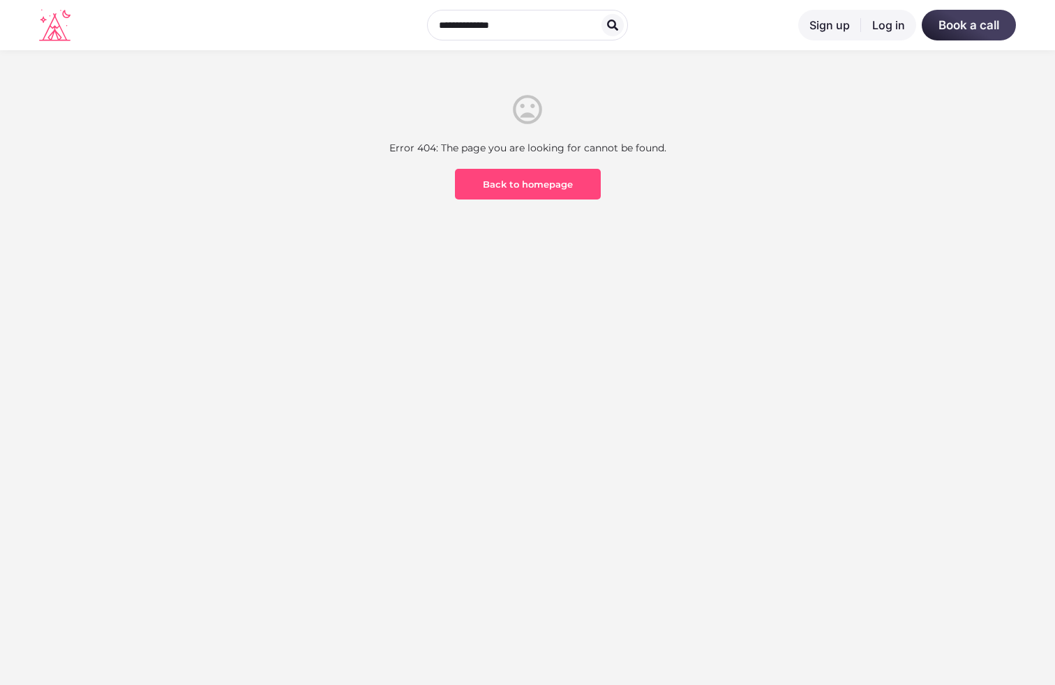
scroll to position [410, 0]
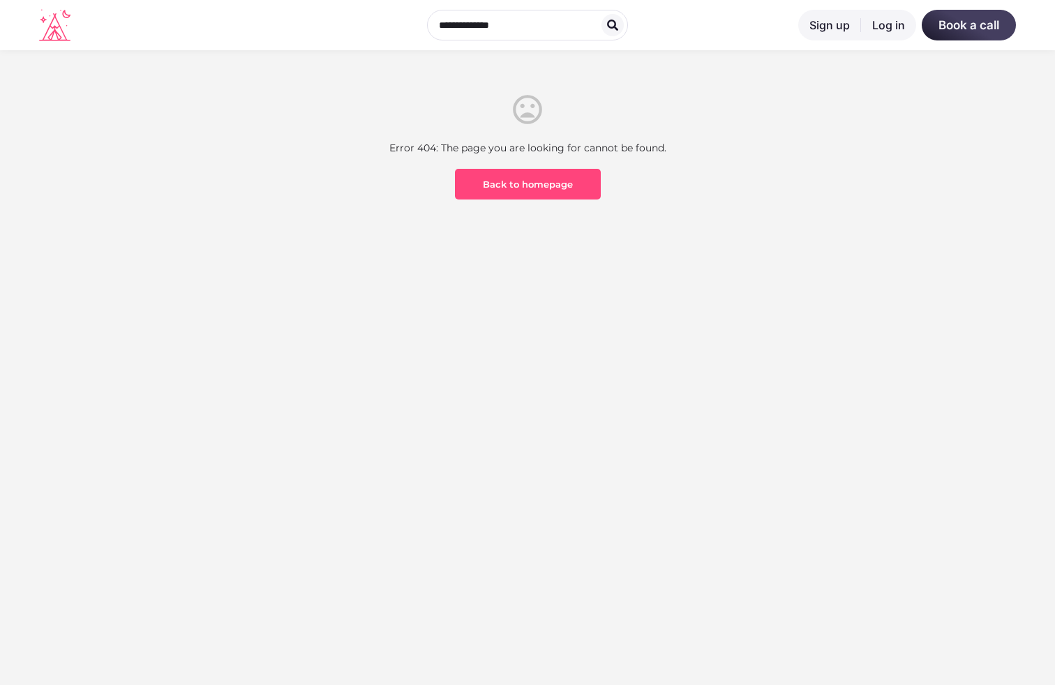
scroll to position [410, 0]
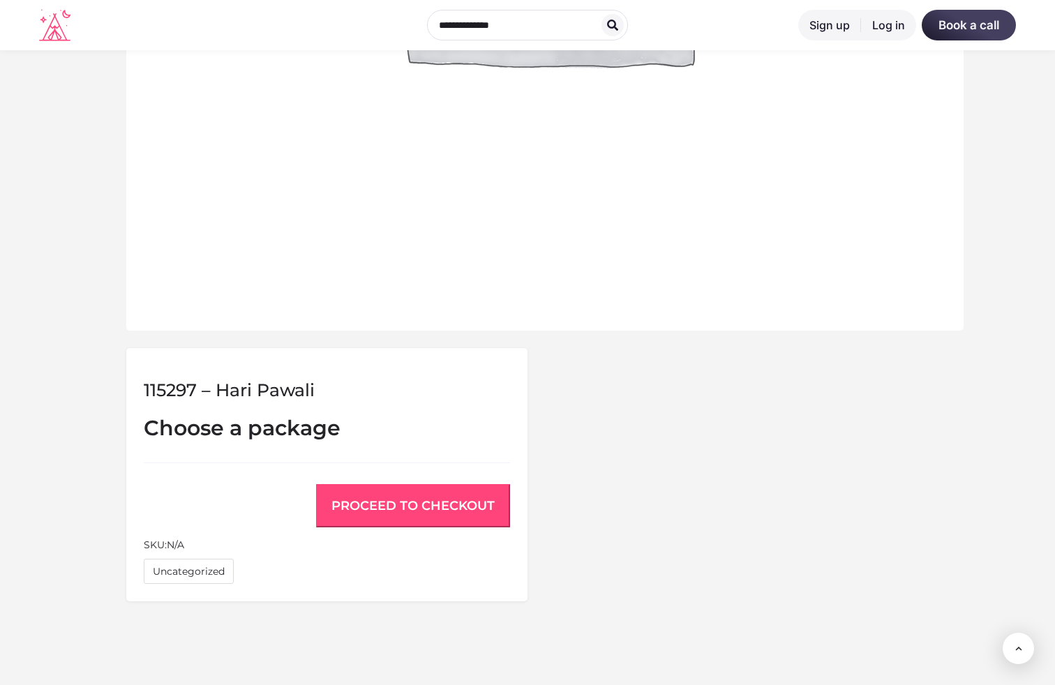
scroll to position [1008, 0]
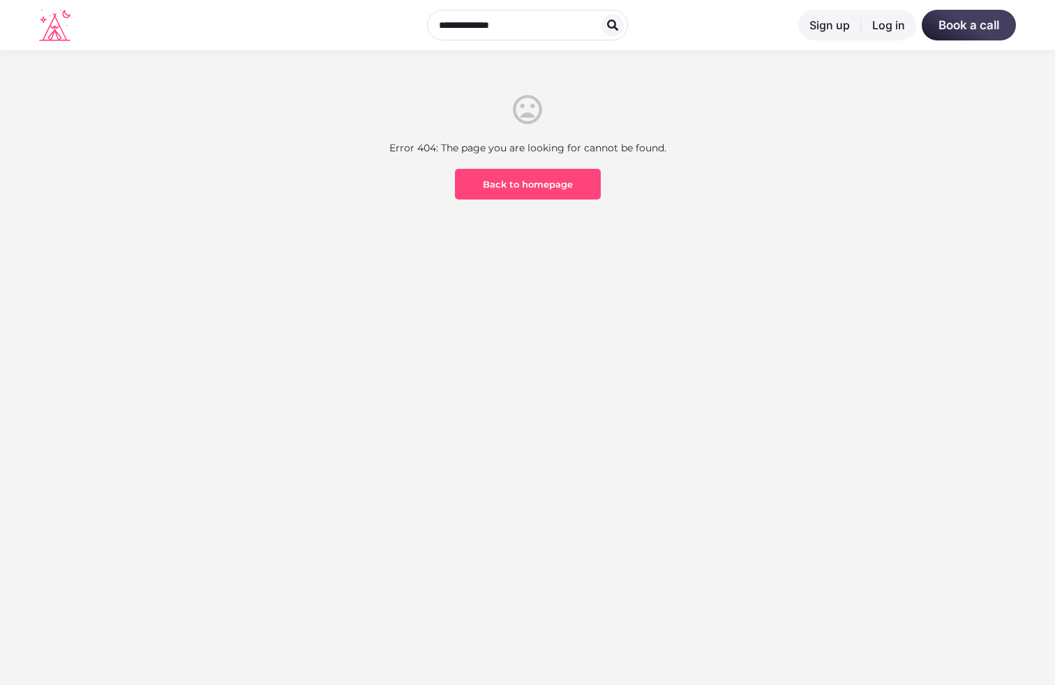
scroll to position [410, 0]
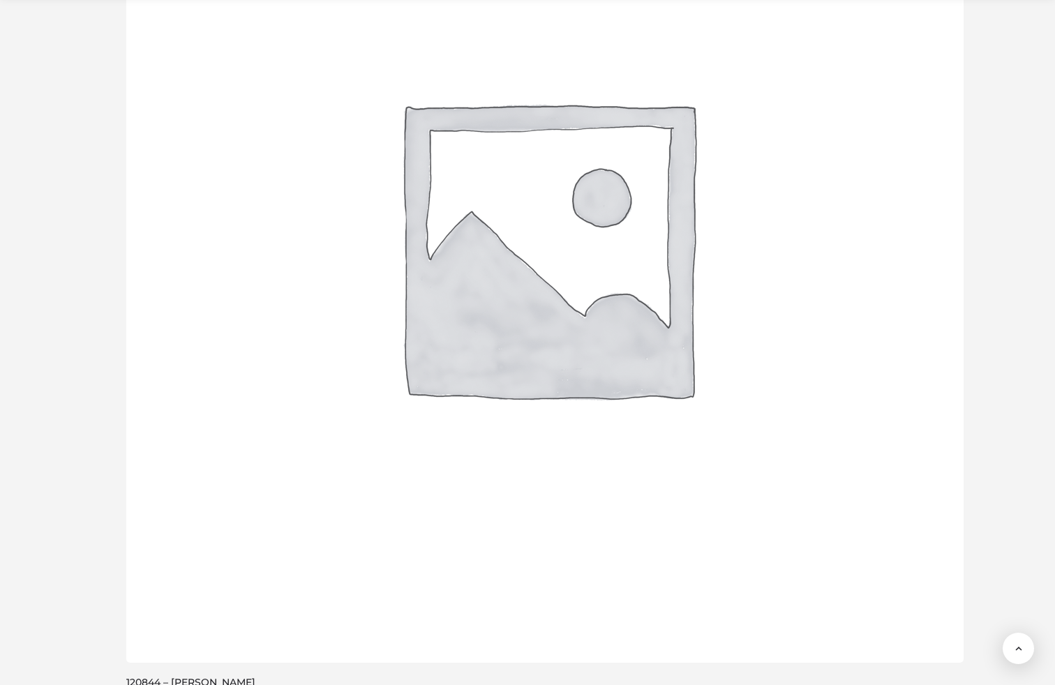
scroll to position [1845, 0]
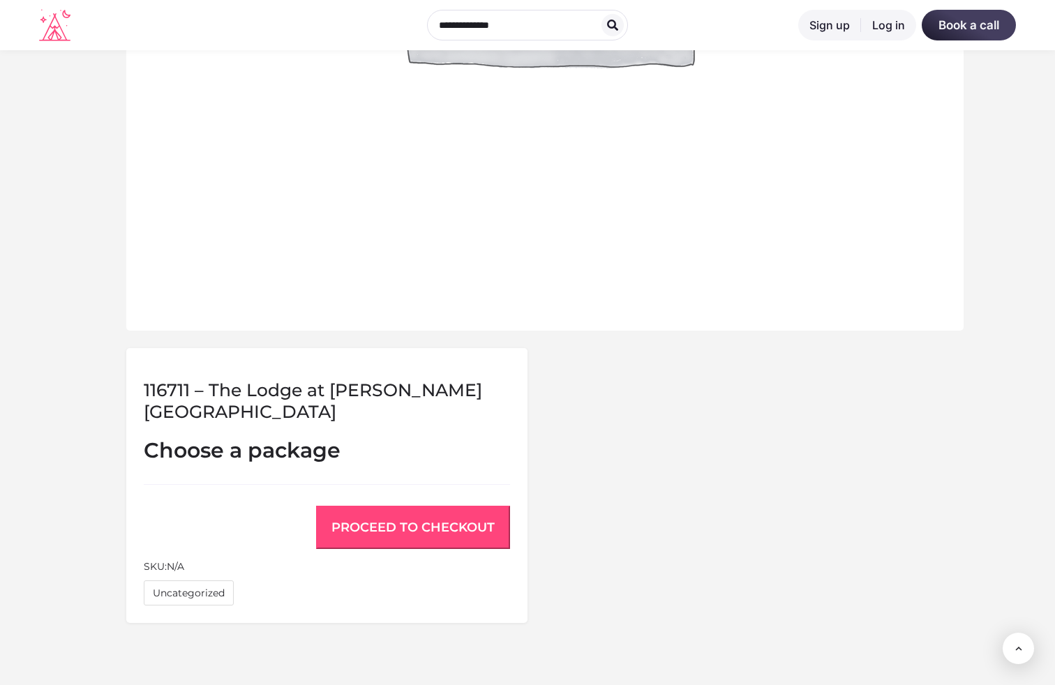
scroll to position [1008, 0]
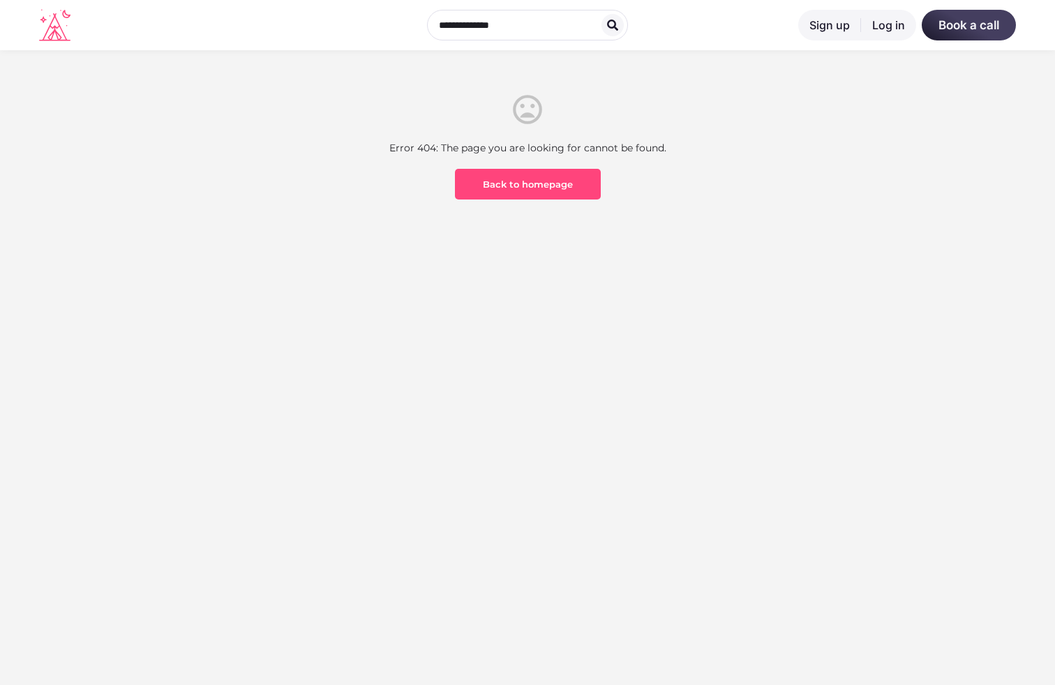
scroll to position [410, 0]
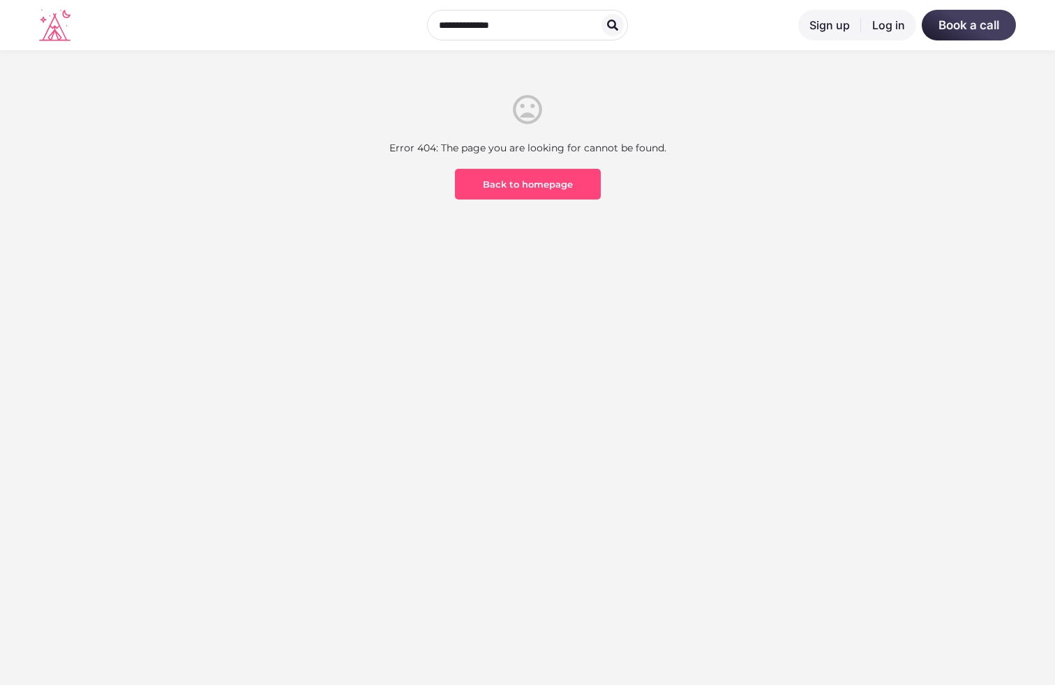
scroll to position [410, 0]
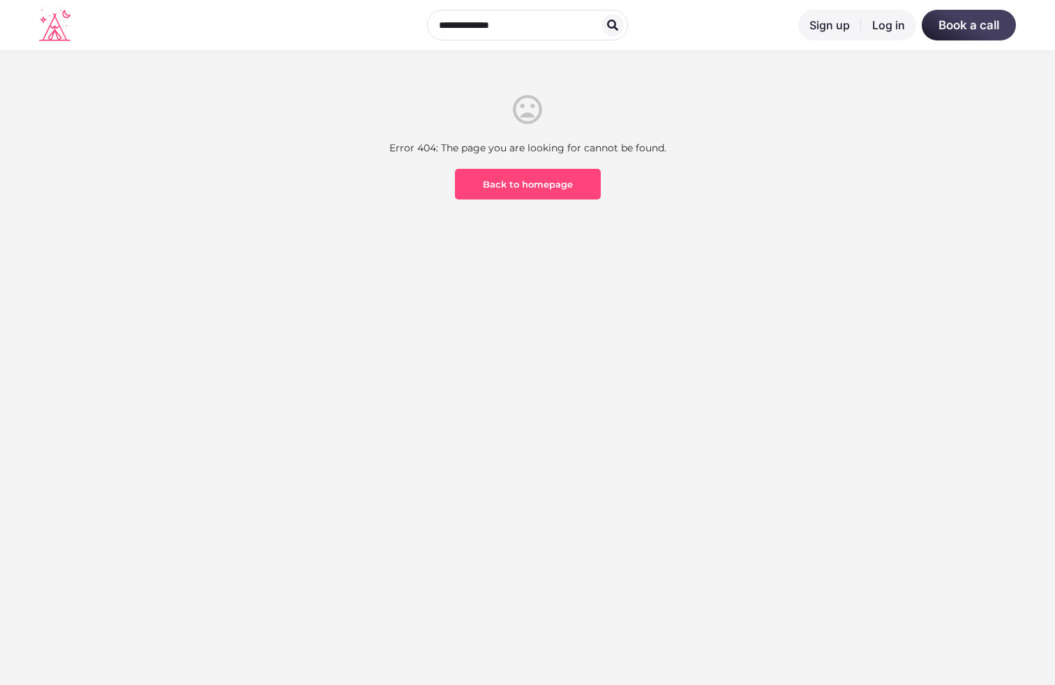
scroll to position [410, 0]
